Goal: Navigation & Orientation: Find specific page/section

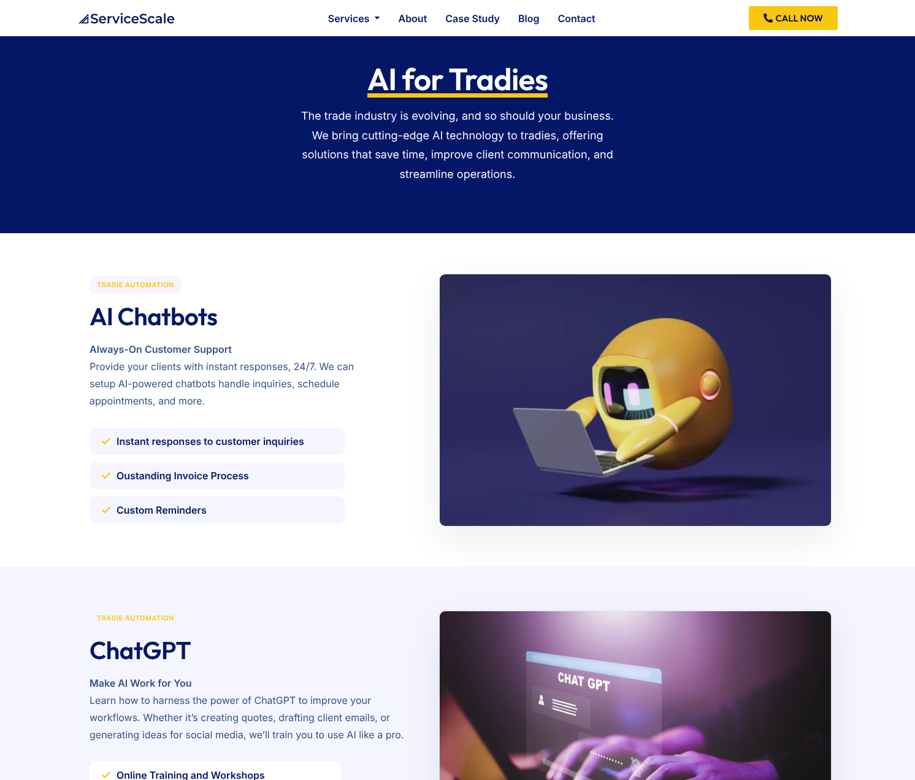
click at [386, 19] on ul "Services Websites for Tradies Automation For Tradies AI For Tradies About Case …" at bounding box center [462, 18] width 274 height 23
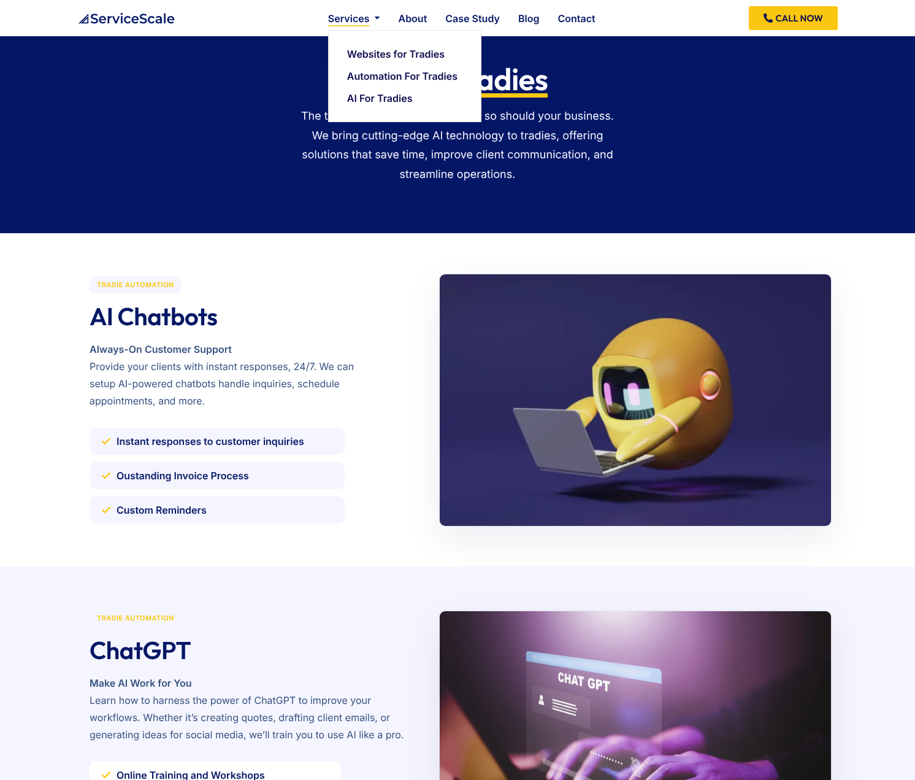
click at [355, 19] on link "Services" at bounding box center [354, 18] width 52 height 10
click at [370, 30] on li "Services Websites for Tradies Automation For Tradies AI For Tradies" at bounding box center [354, 18] width 52 height 23
click at [372, 55] on link "Websites for Tradies" at bounding box center [396, 54] width 98 height 10
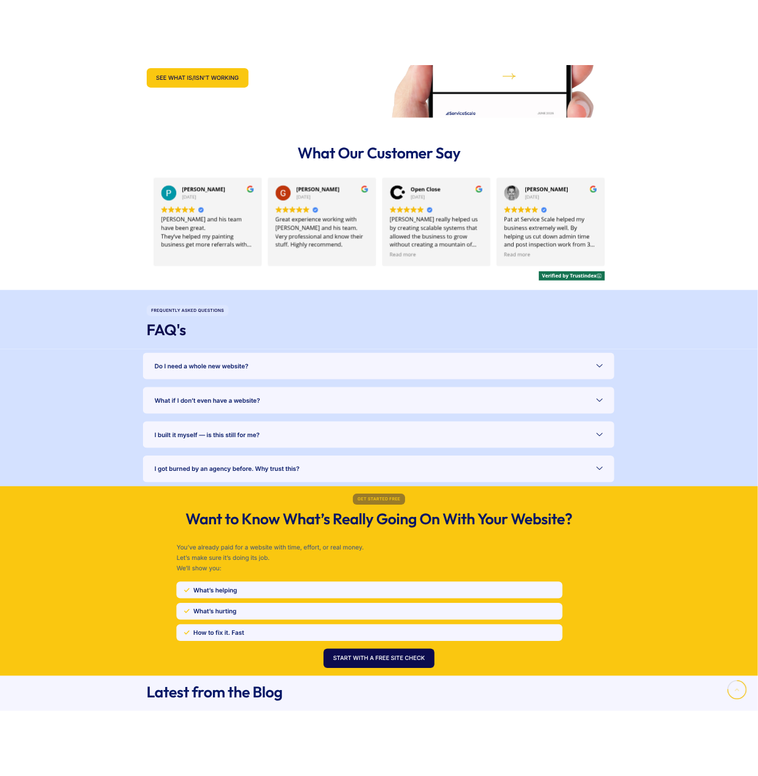
scroll to position [2079, 0]
